Goal: Information Seeking & Learning: Learn about a topic

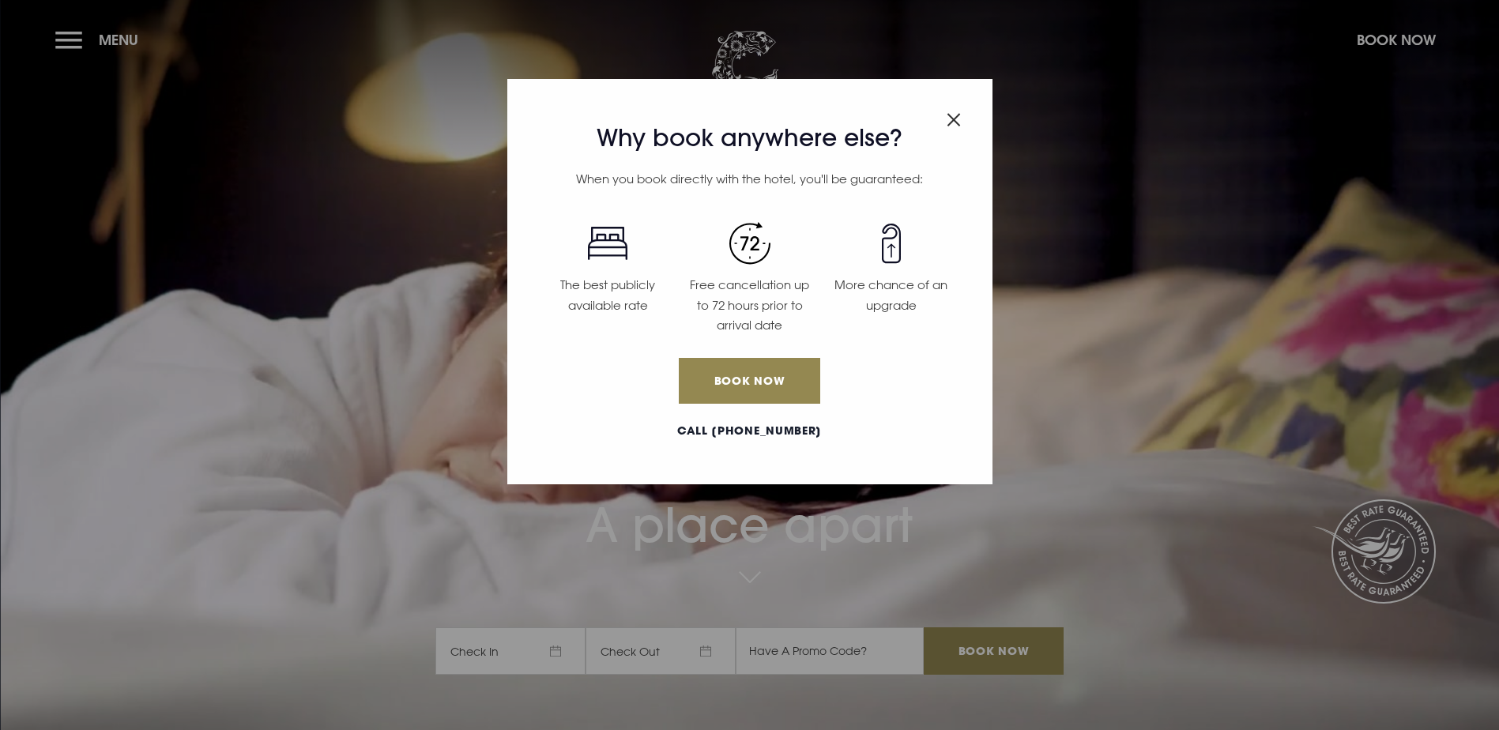
click at [951, 129] on span "Close modal" at bounding box center [954, 116] width 14 height 31
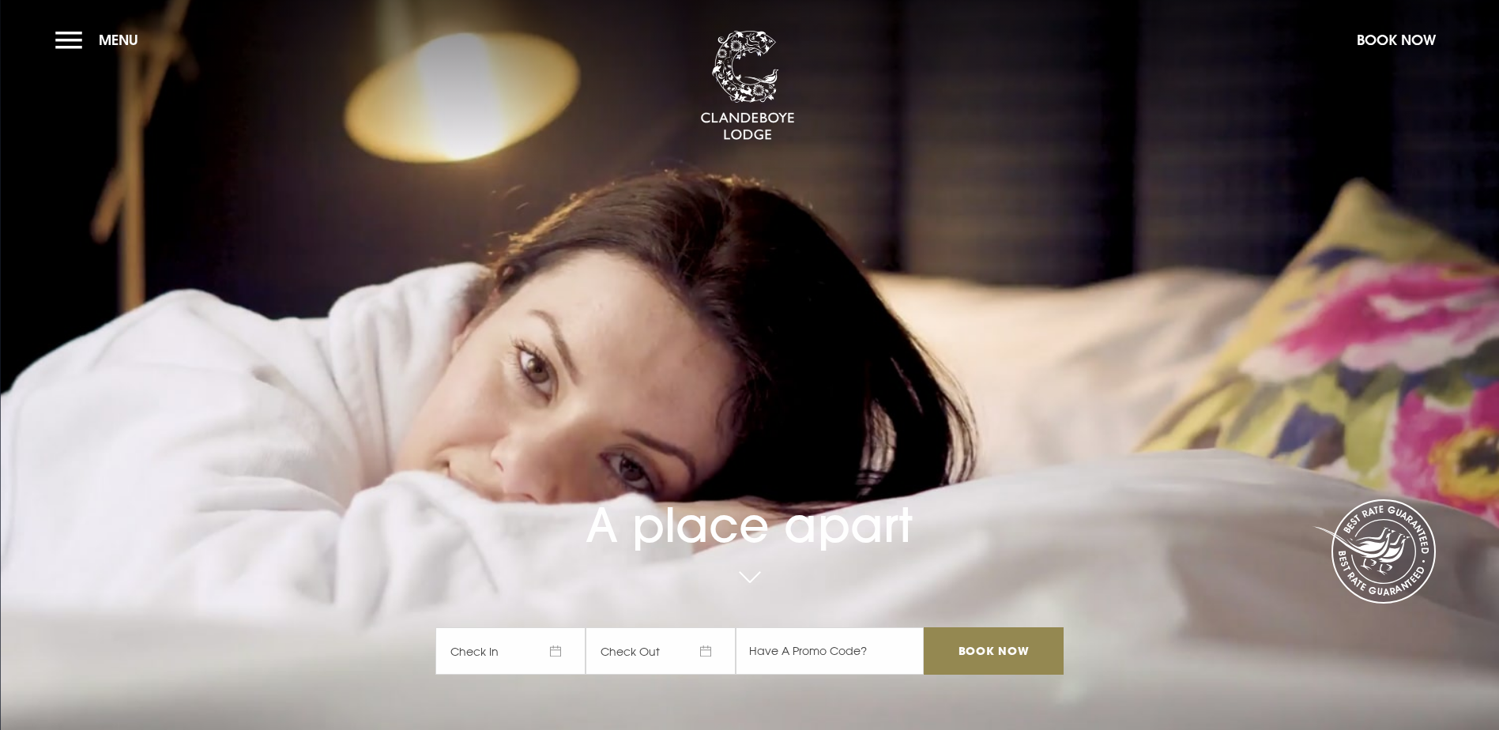
click at [51, 32] on section "A place apart Check In Check Out Mon Tue Wed Thur Fri Sat Sun Mon Tue Wed Thur …" at bounding box center [749, 365] width 1499 height 730
click at [62, 43] on button "Menu" at bounding box center [100, 40] width 91 height 34
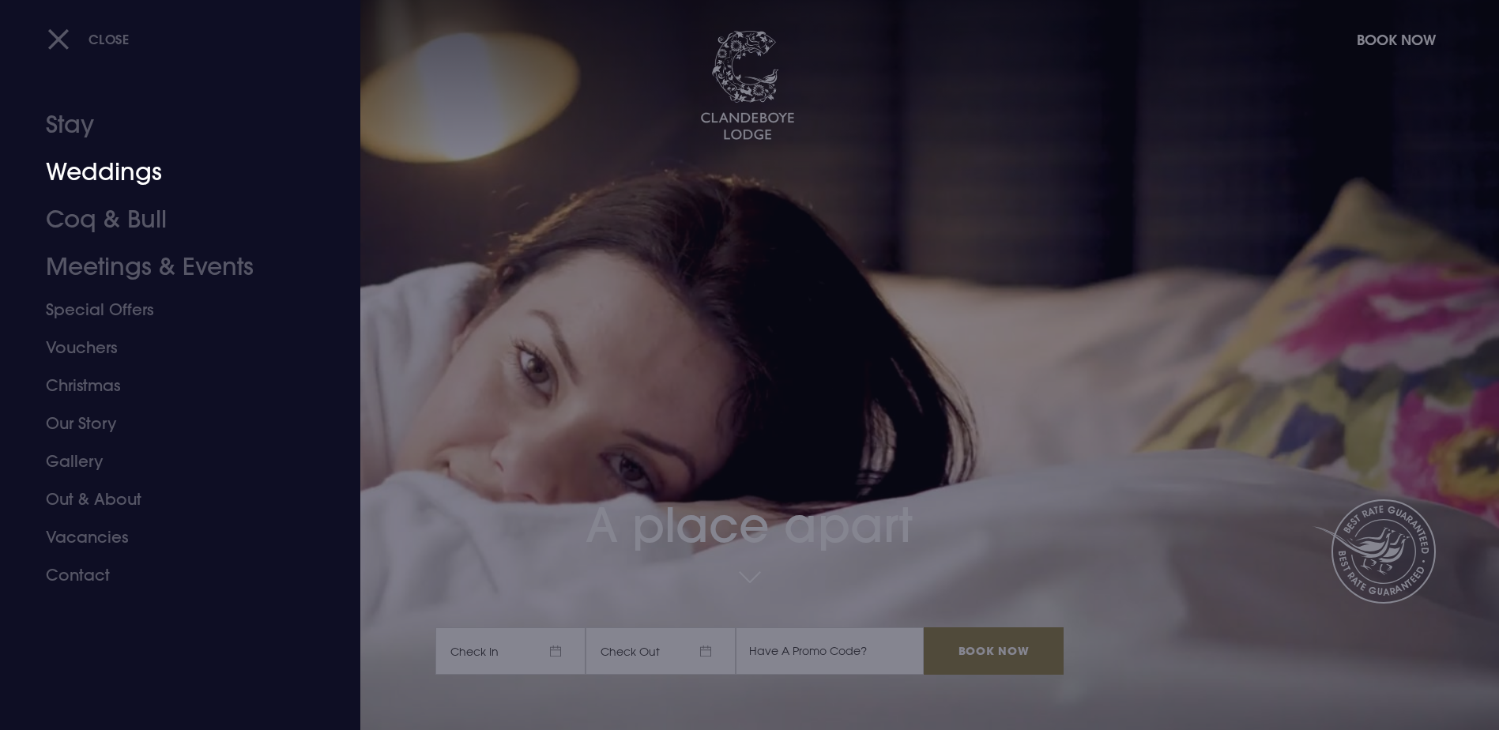
click at [115, 163] on link "Weddings" at bounding box center [171, 172] width 250 height 47
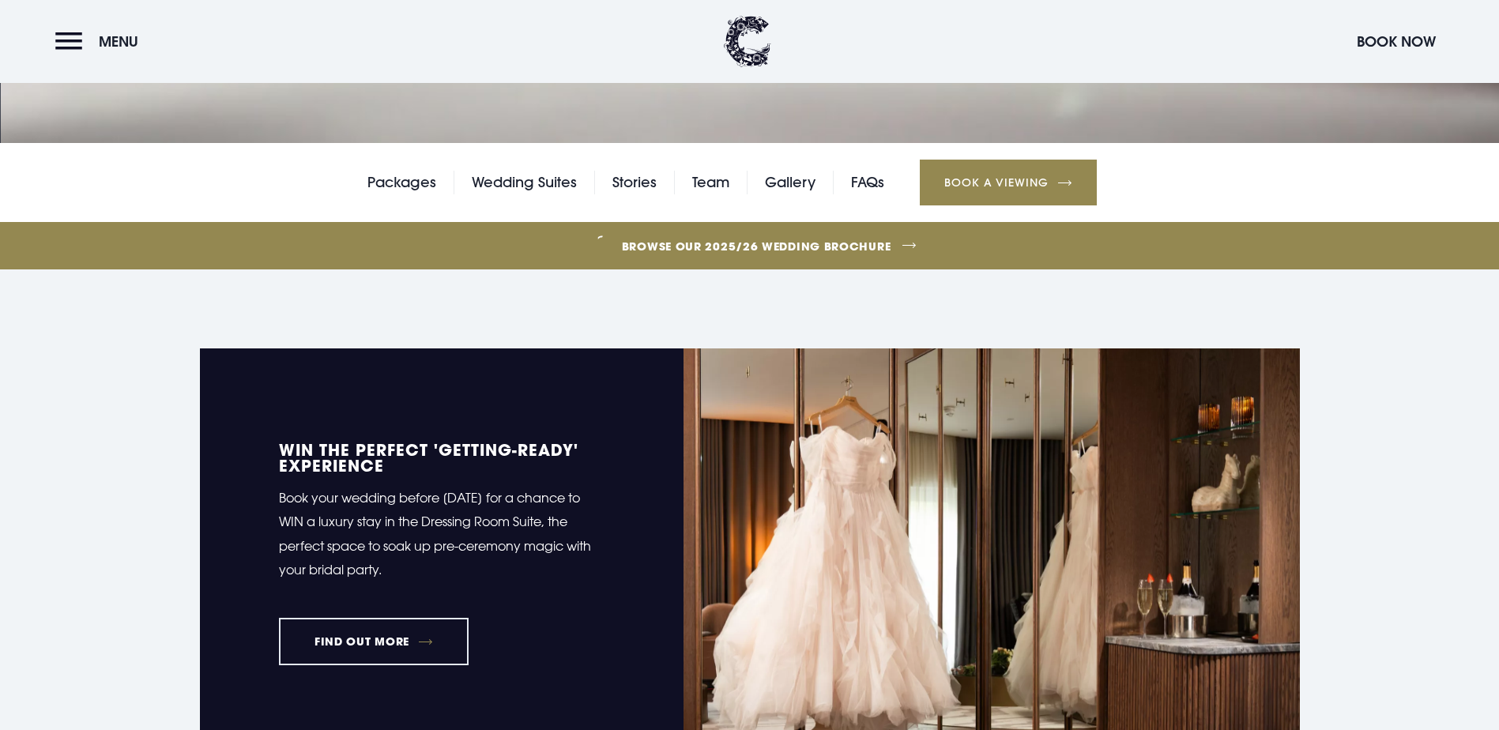
scroll to position [632, 0]
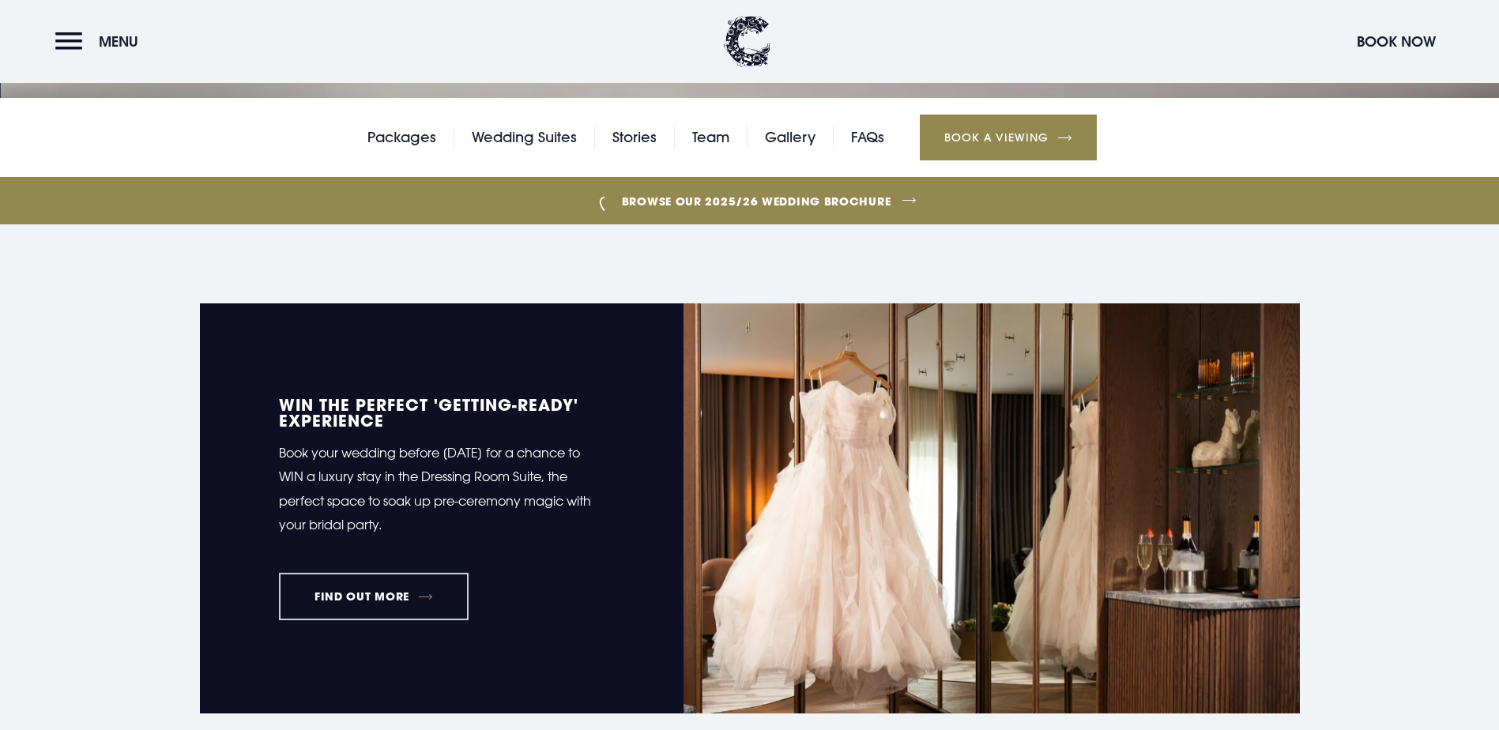
click at [345, 573] on link "FIND OUT MORE" at bounding box center [374, 596] width 190 height 47
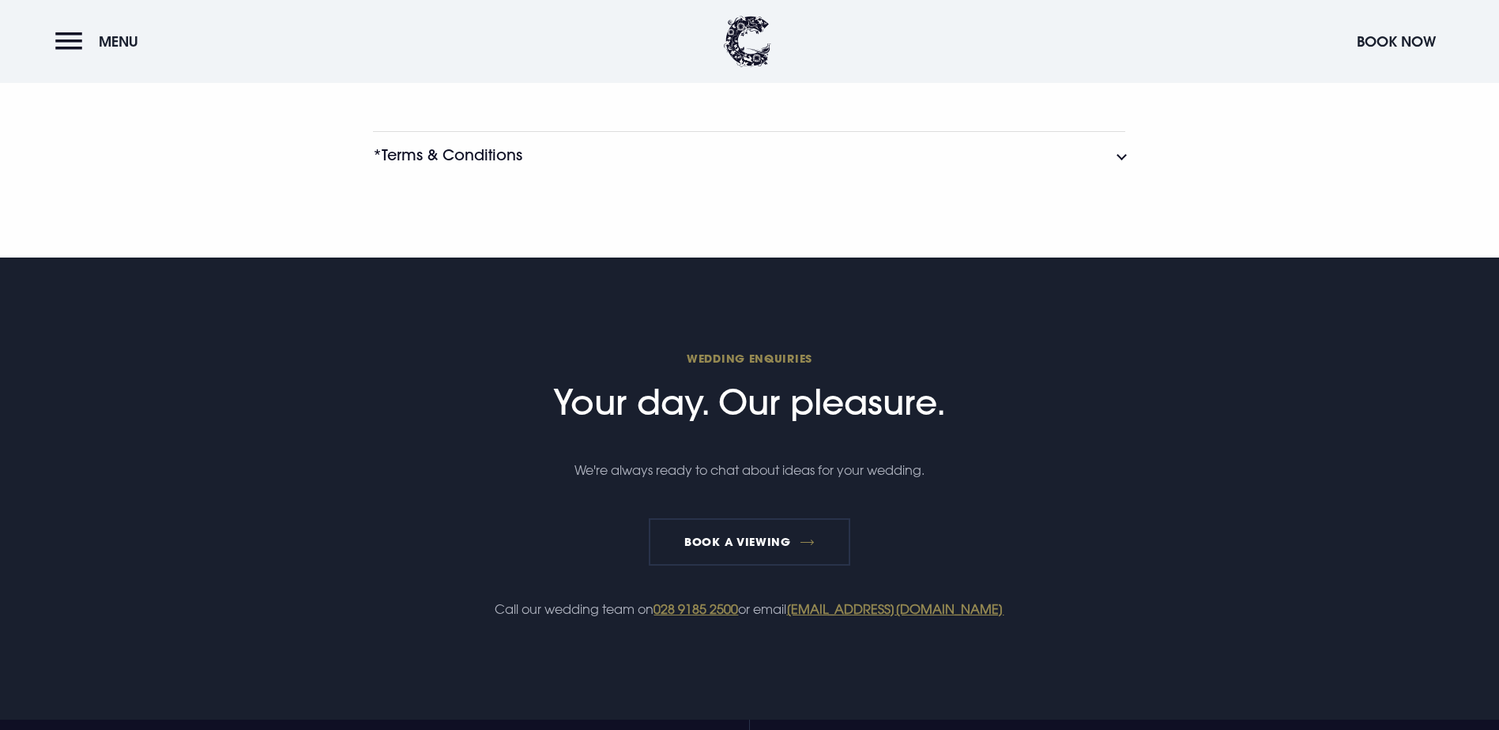
scroll to position [1896, 0]
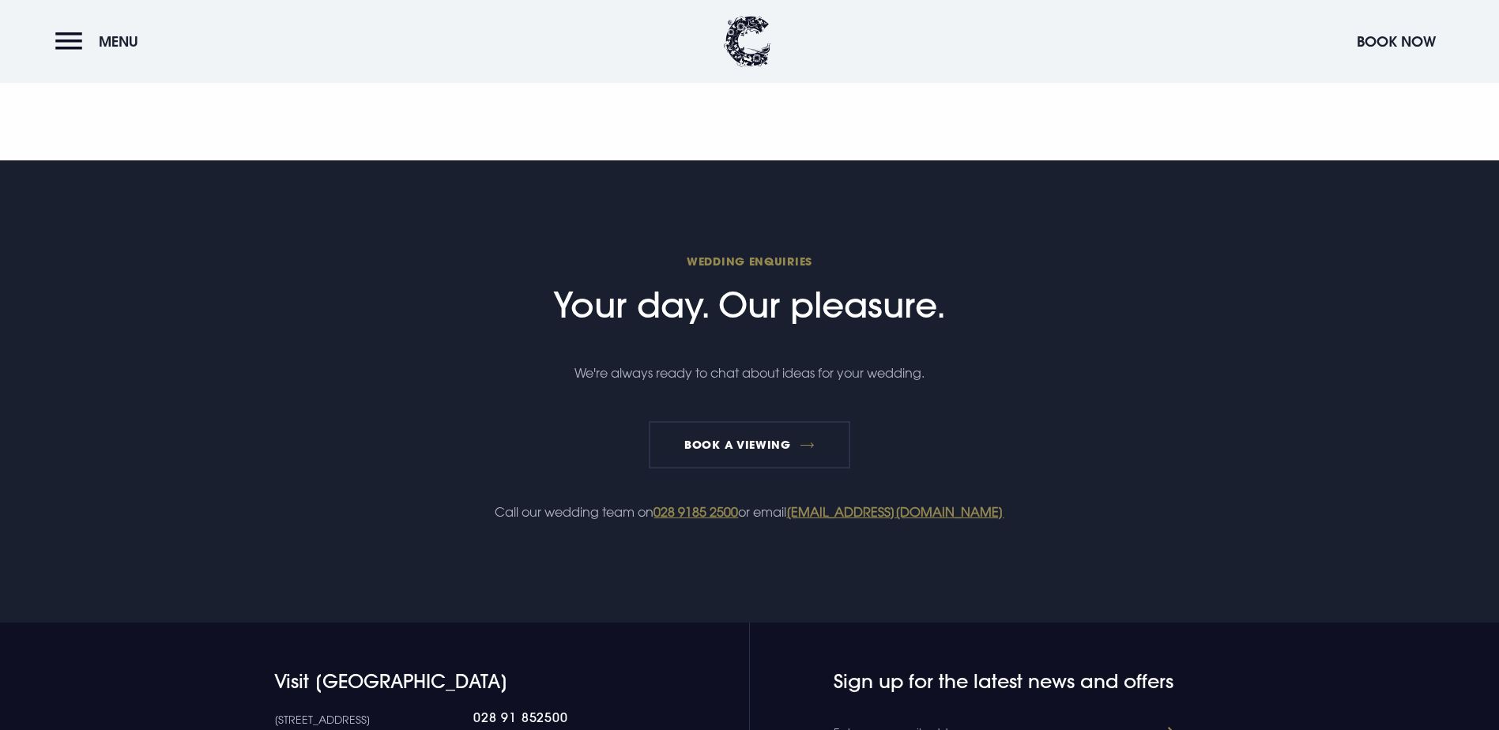
click at [592, 81] on button "*Terms & Conditions" at bounding box center [749, 57] width 752 height 47
